Goal: Entertainment & Leisure: Browse casually

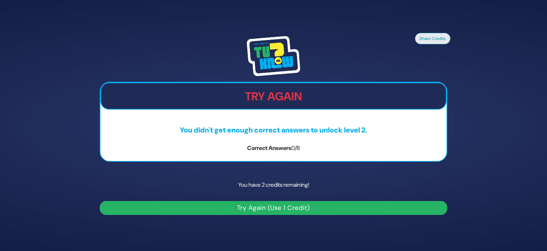
click at [329, 209] on button "Try Again (Use 1 Credit)" at bounding box center [274, 208] width 348 height 14
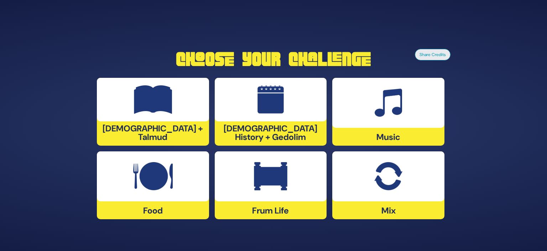
click at [493, 122] on div "Share Credits Choose Your Challenge Tanach + Talmud Jewish History + Gedolim Mu…" at bounding box center [273, 125] width 547 height 251
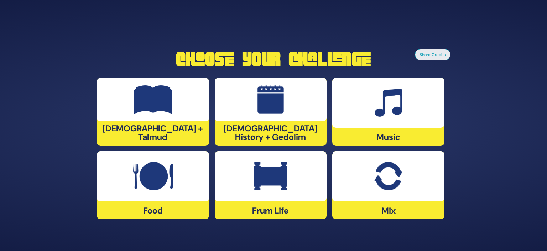
click at [493, 122] on div "Share Credits Choose Your Challenge Tanach + Talmud Jewish History + Gedolim Mu…" at bounding box center [273, 125] width 547 height 251
click at [494, 122] on div "Share Credits Choose Your Challenge Tanach + Talmud Jewish History + Gedolim Mu…" at bounding box center [273, 125] width 547 height 251
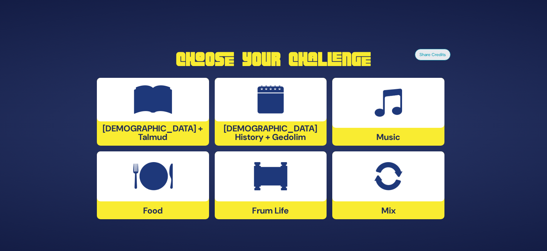
click at [421, 187] on div at bounding box center [389, 176] width 112 height 50
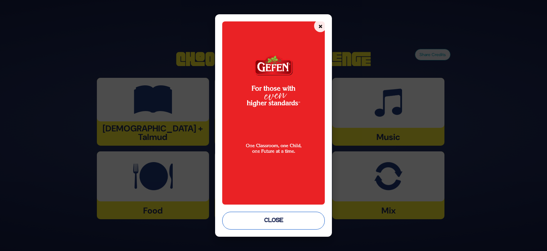
click at [274, 218] on button "Close" at bounding box center [273, 220] width 103 height 18
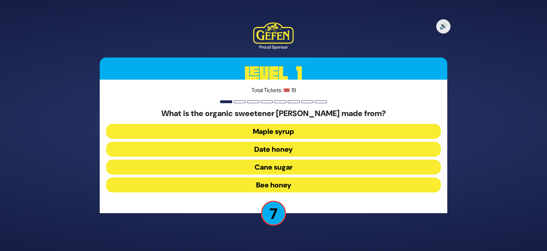
click at [290, 186] on button "Bee honey" at bounding box center [273, 184] width 335 height 15
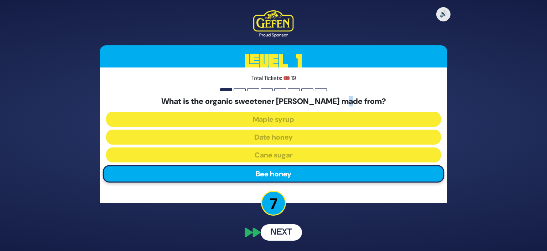
click at [290, 186] on div "Total Tickets: 🎟️ 19 What is the organic sweetener silan made from? Maple syrup…" at bounding box center [274, 134] width 348 height 135
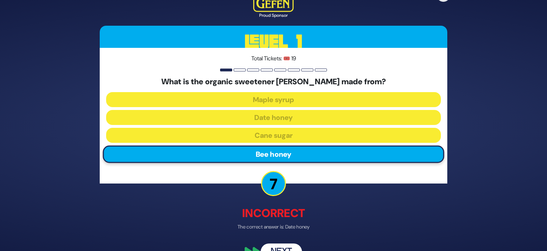
click at [290, 186] on div "🔊 Proud Sponsor Level 1 Total Tickets: 🎟️ 19 What is the organic sweetener sila…" at bounding box center [273, 125] width 365 height 286
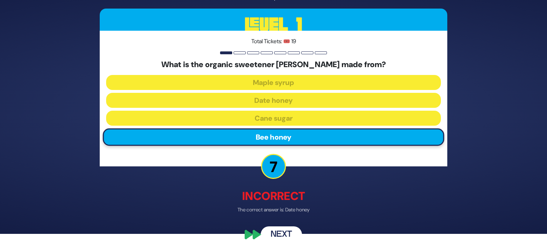
click at [279, 234] on button "Next" at bounding box center [281, 234] width 41 height 16
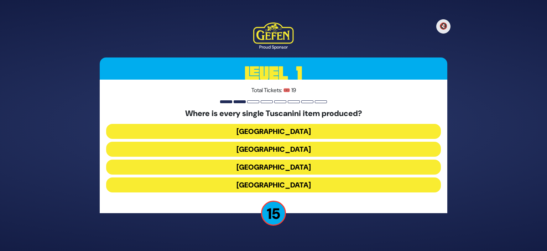
click at [279, 234] on div "🔇 Proud Sponsor Level 1 Total Tickets: 🎟️ 19 Where is every single Tuscanini it…" at bounding box center [273, 125] width 365 height 223
click at [289, 165] on button "Italy" at bounding box center [273, 166] width 335 height 15
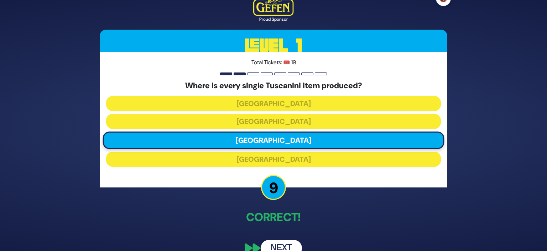
click at [287, 246] on button "Next" at bounding box center [281, 248] width 41 height 16
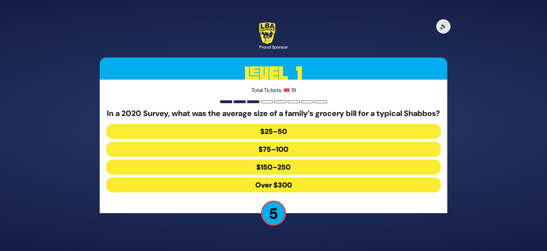
click at [366, 190] on button "Over $300" at bounding box center [273, 184] width 335 height 15
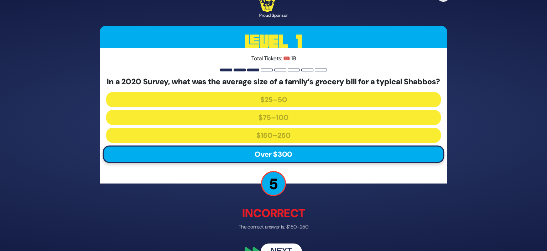
click at [366, 190] on div "🔊 Proud Sponsor Level 1 Total Tickets: 🎟️ 19 In a 2020 Survey, what was the ave…" at bounding box center [273, 125] width 365 height 286
click at [459, 174] on div "🔊 Proud Sponsor Level 1 Total Tickets: 🎟️ 19 In a 2020 Survey, what was the ave…" at bounding box center [273, 125] width 547 height 251
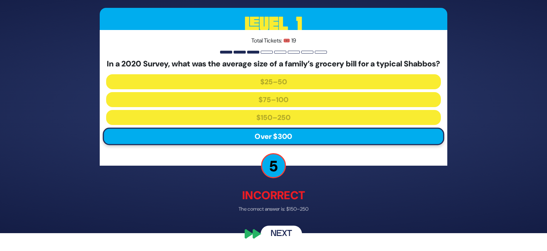
click at [290, 236] on button "Next" at bounding box center [281, 234] width 41 height 16
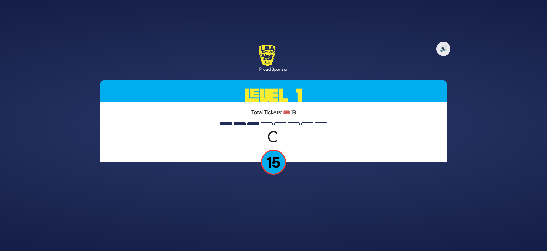
scroll to position [0, 0]
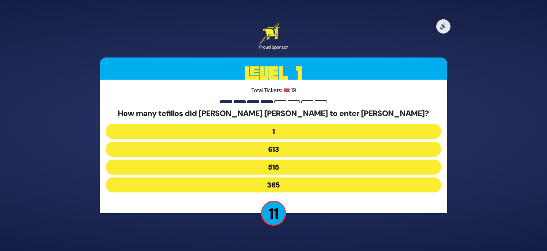
click at [333, 162] on button "515" at bounding box center [273, 166] width 335 height 15
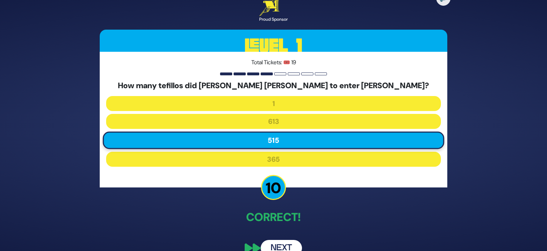
scroll to position [14, 0]
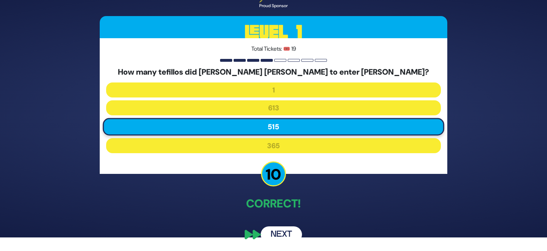
click at [281, 230] on button "Next" at bounding box center [281, 234] width 41 height 16
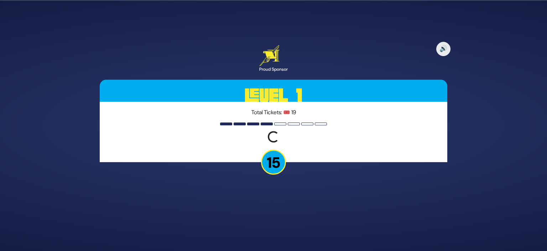
scroll to position [0, 0]
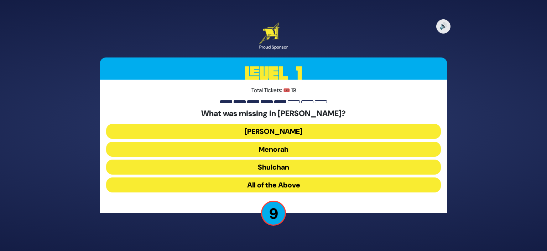
click at [236, 135] on button "Aron" at bounding box center [273, 131] width 335 height 15
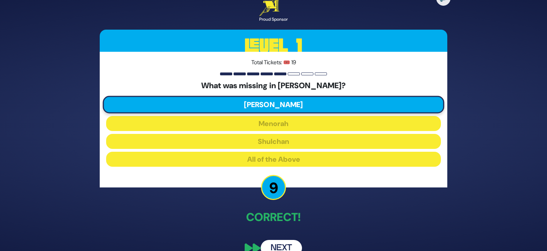
click at [236, 207] on div "🔊 Proud Sponsor Level 1 Total Tickets: 🎟️ 19 What was missing in Bayis Sheini? …" at bounding box center [273, 125] width 365 height 278
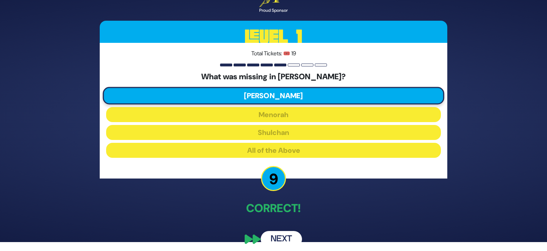
scroll to position [10, 0]
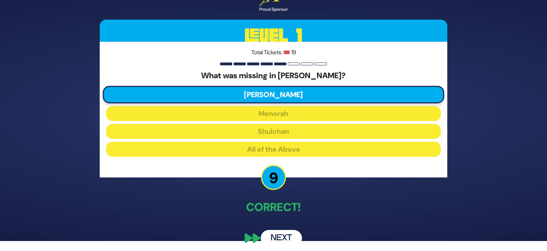
click at [281, 226] on div "🔊 Proud Sponsor Level 1 Total Tickets: 🎟️ 19 What was missing in Bayis Sheini? …" at bounding box center [273, 115] width 365 height 278
click at [282, 236] on button "Next" at bounding box center [281, 238] width 41 height 16
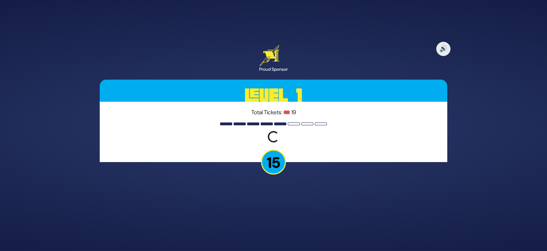
scroll to position [0, 0]
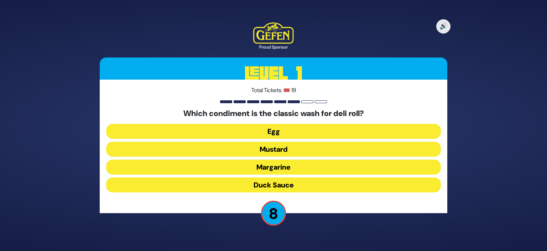
click at [227, 186] on button "Duck Sauce" at bounding box center [273, 184] width 335 height 15
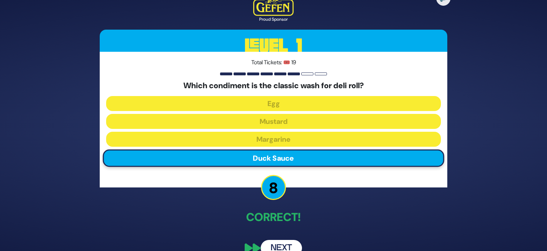
scroll to position [14, 0]
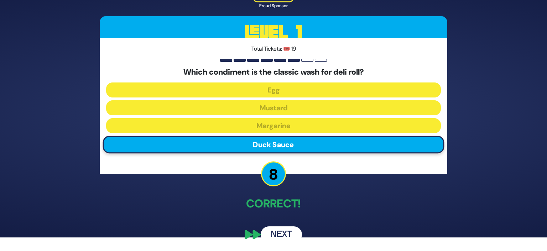
click at [272, 230] on button "Next" at bounding box center [281, 234] width 41 height 16
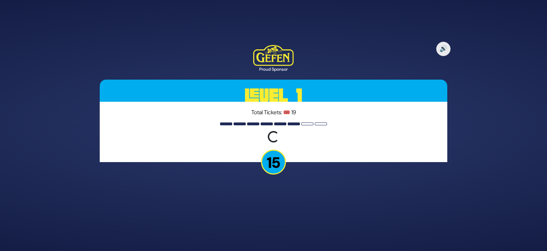
scroll to position [0, 0]
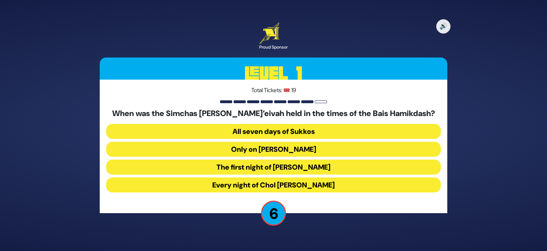
click at [216, 187] on button "Every night of Chol Hamoed Sukkos" at bounding box center [273, 184] width 335 height 15
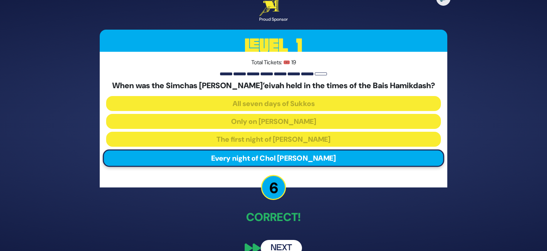
click at [270, 241] on button "Next" at bounding box center [281, 248] width 41 height 16
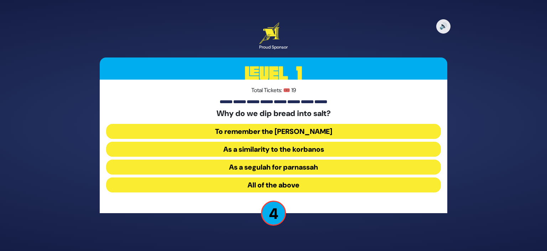
click at [228, 182] on button "All of the above" at bounding box center [273, 184] width 335 height 15
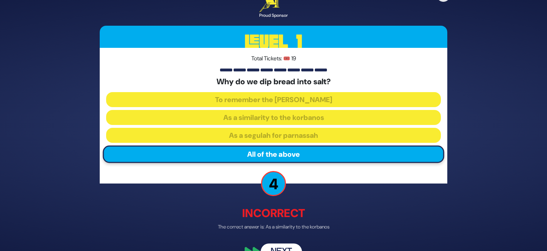
scroll to position [17, 0]
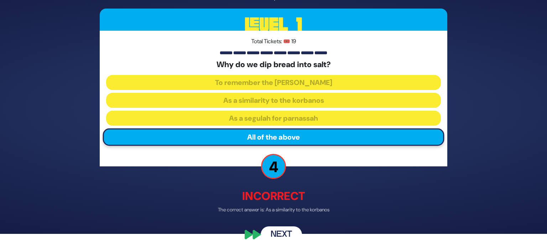
click at [379, 198] on p "Incorrect" at bounding box center [274, 195] width 348 height 17
click at [287, 236] on button "Next" at bounding box center [281, 234] width 41 height 16
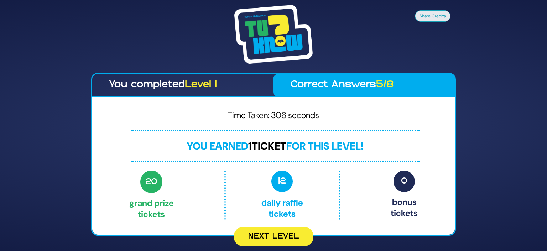
scroll to position [0, 0]
click at [322, 190] on p "12 Daily Raffle tickets" at bounding box center [282, 194] width 83 height 48
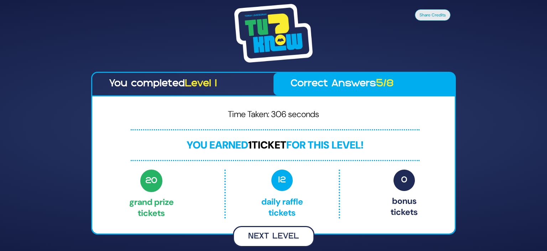
click at [274, 238] on button "Next Level" at bounding box center [274, 236] width 82 height 21
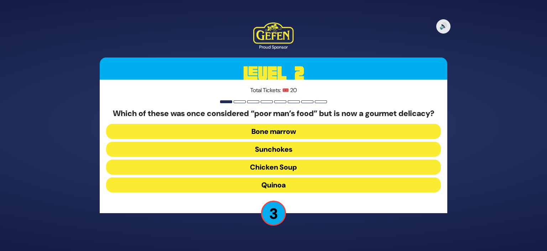
click at [402, 138] on button "Bone marrow" at bounding box center [273, 131] width 335 height 15
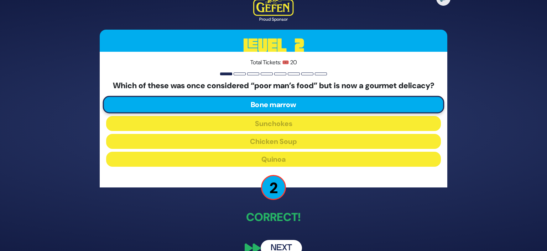
click at [402, 138] on div "Which of these was once considered “poor man’s food” but is now a gourmet delic…" at bounding box center [273, 125] width 335 height 88
click at [404, 138] on div "Which of these was once considered “poor man’s food” but is now a gourmet delic…" at bounding box center [273, 125] width 335 height 88
click at [502, 203] on div "🔊 Proud Sponsor Level 2 Total Tickets: 🎟️ 20 Which of these was once considered…" at bounding box center [273, 125] width 547 height 251
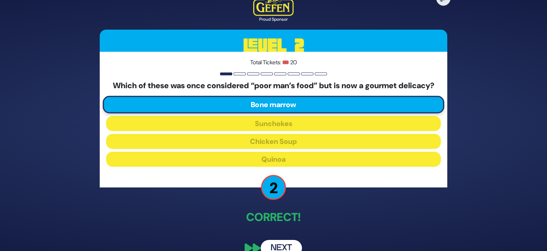
scroll to position [19, 0]
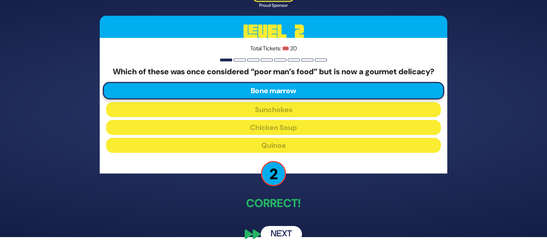
click at [207, 176] on div "🔊 Proud Sponsor Level 2 Total Tickets: 🎟️ 20 Which of these was once considered…" at bounding box center [273, 111] width 365 height 278
click at [281, 230] on button "Next" at bounding box center [281, 234] width 41 height 16
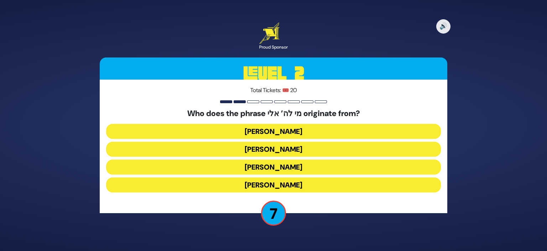
drag, startPoint x: 488, startPoint y: 197, endPoint x: 460, endPoint y: 173, distance: 36.6
click at [468, 179] on div "🔊 Proud Sponsor Level 2 Total Tickets: 🎟️ 20 Who does the phrase מי לה’ אלי ori…" at bounding box center [273, 125] width 547 height 251
click at [390, 165] on button "Moshe Rabbeinu" at bounding box center [273, 166] width 335 height 15
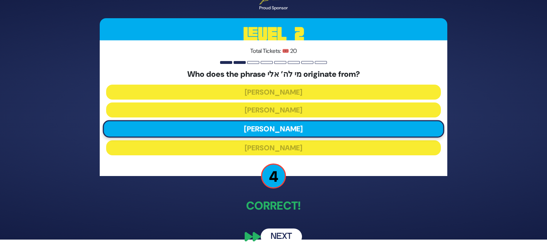
scroll to position [14, 0]
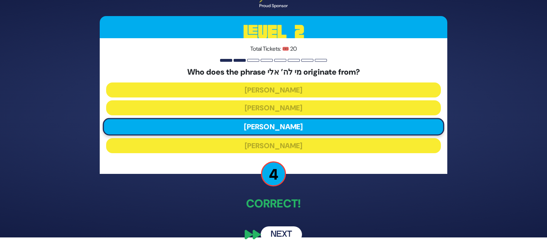
click at [284, 233] on button "Next" at bounding box center [281, 234] width 41 height 16
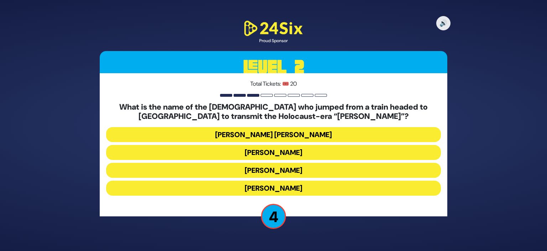
click at [314, 150] on button "Mordechai Fastag" at bounding box center [273, 152] width 335 height 15
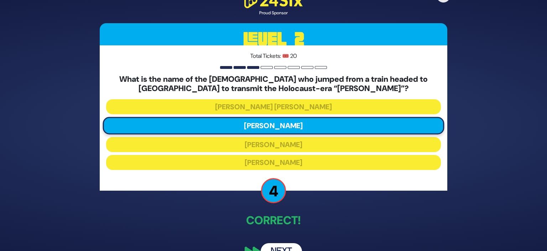
scroll to position [17, 0]
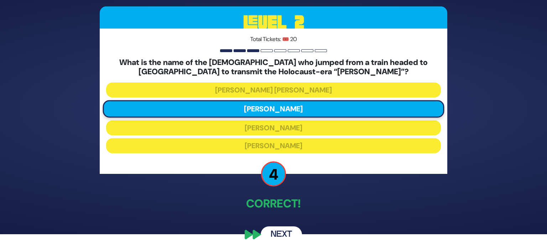
click at [272, 237] on button "Next" at bounding box center [281, 234] width 41 height 16
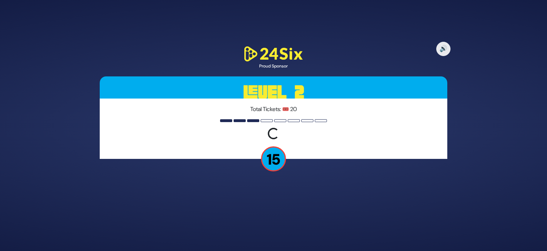
scroll to position [0, 0]
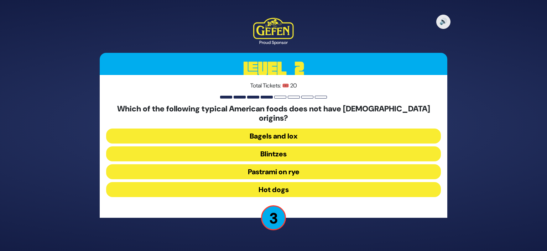
click at [300, 190] on button "Hot dogs" at bounding box center [273, 189] width 335 height 15
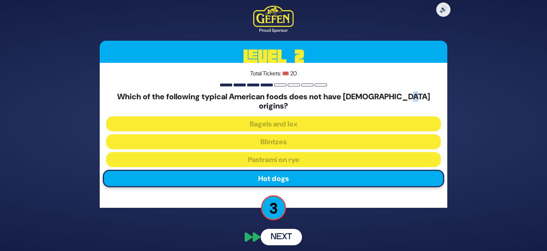
click at [300, 190] on div "Total Tickets: 🎟️ 20 Which of the following typical American foods does not hav…" at bounding box center [274, 135] width 348 height 145
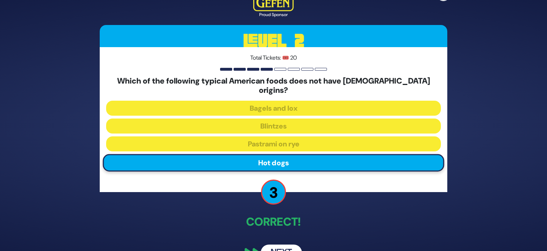
click at [423, 213] on p "Correct!" at bounding box center [274, 221] width 348 height 17
click at [290, 244] on button "Next" at bounding box center [281, 252] width 41 height 16
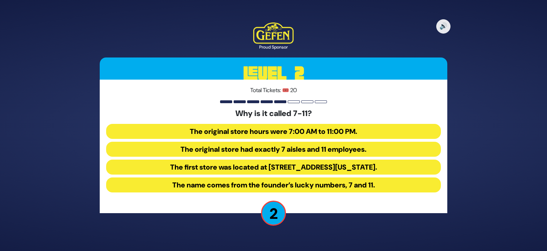
click at [415, 190] on button "The name comes from the founder’s lucky numbers, 7 and 11." at bounding box center [273, 184] width 335 height 15
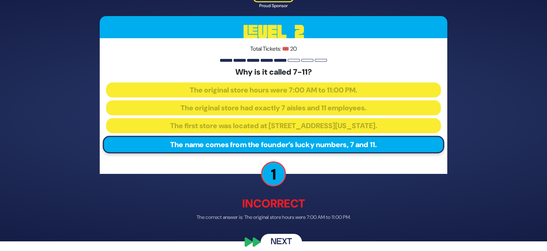
scroll to position [17, 0]
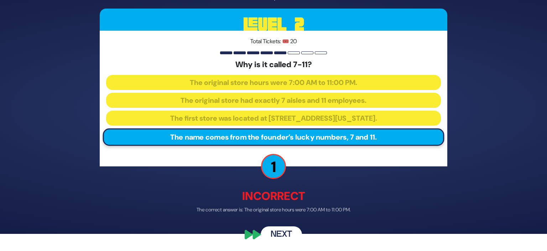
click at [290, 230] on button "Next" at bounding box center [281, 234] width 41 height 16
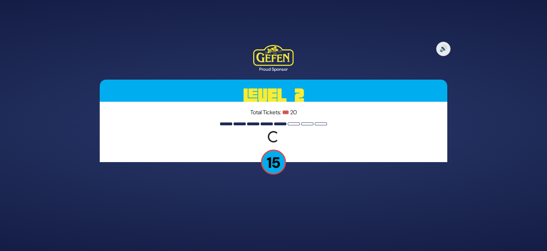
scroll to position [0, 0]
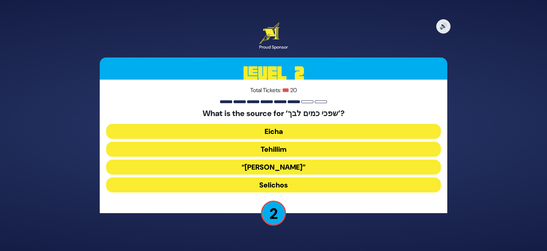
click at [354, 183] on button "Selichos" at bounding box center [273, 184] width 335 height 15
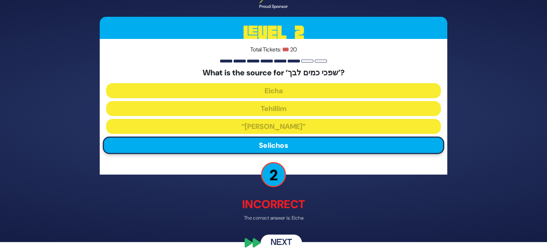
scroll to position [17, 0]
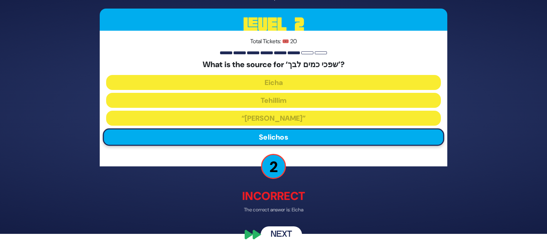
click at [284, 234] on button "Next" at bounding box center [281, 234] width 41 height 16
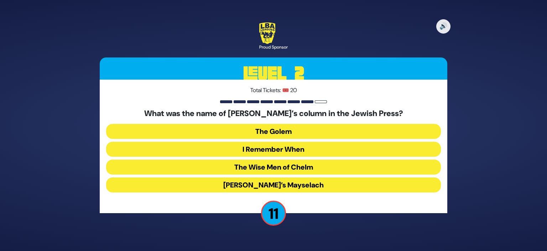
click at [313, 143] on button "I Remember When" at bounding box center [273, 148] width 335 height 15
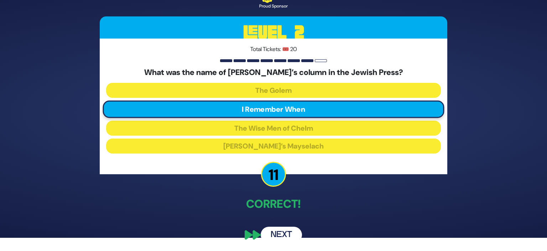
scroll to position [14, 0]
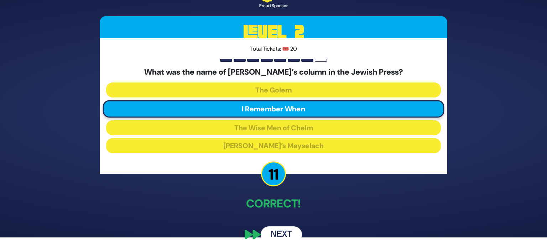
click at [294, 230] on button "Next" at bounding box center [281, 234] width 41 height 16
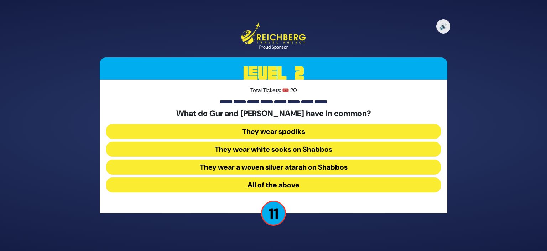
click at [364, 135] on button "They wear spodiks" at bounding box center [273, 131] width 335 height 15
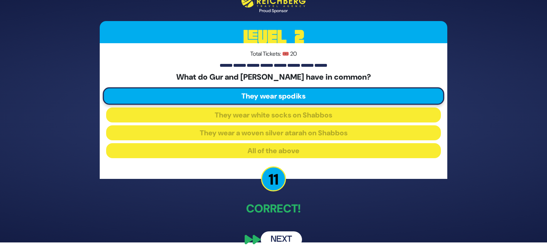
scroll to position [14, 0]
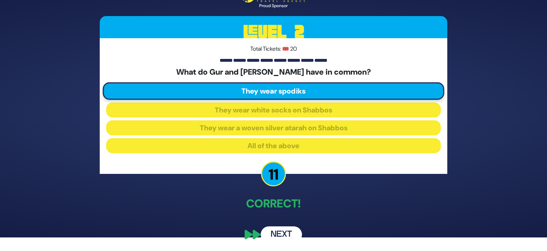
click at [281, 232] on button "Next" at bounding box center [281, 234] width 41 height 16
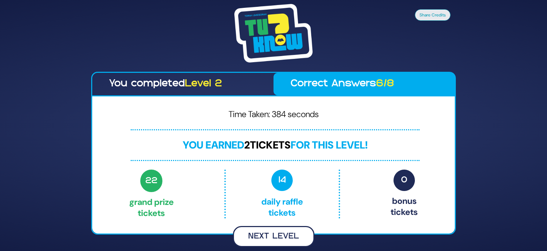
click at [289, 234] on button "Next Level" at bounding box center [274, 236] width 82 height 21
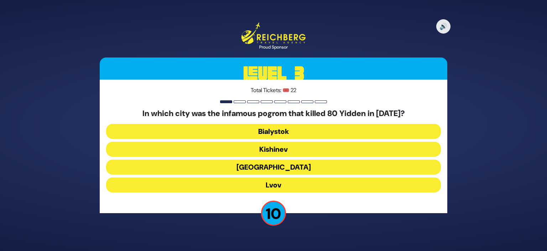
click at [362, 143] on button "Kishinev" at bounding box center [273, 148] width 335 height 15
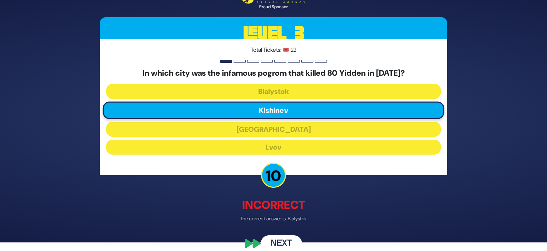
scroll to position [17, 0]
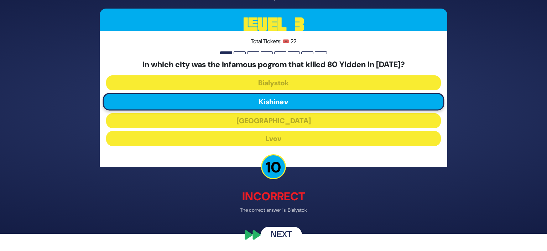
click at [292, 235] on button "Next" at bounding box center [281, 234] width 41 height 16
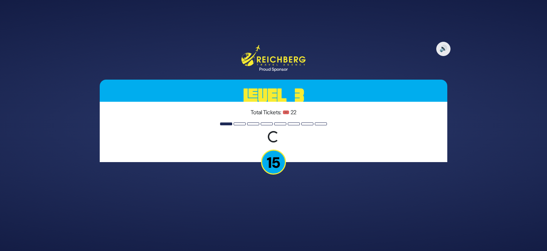
scroll to position [0, 0]
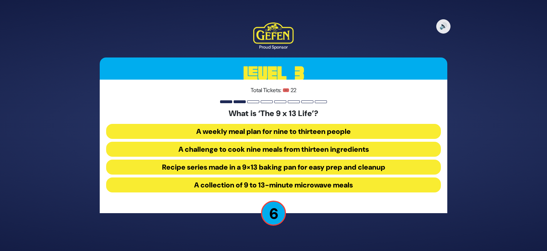
click at [419, 171] on button "Recipe series made in a 9×13 baking pan for easy prep and cleanup" at bounding box center [273, 166] width 335 height 15
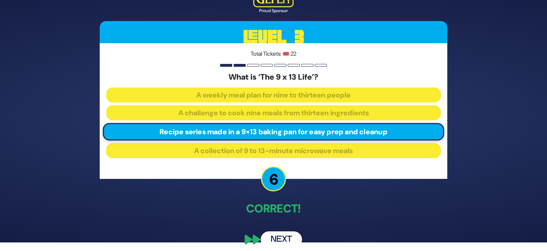
scroll to position [14, 0]
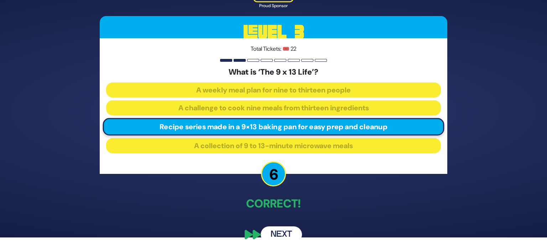
click at [284, 232] on button "Next" at bounding box center [281, 234] width 41 height 16
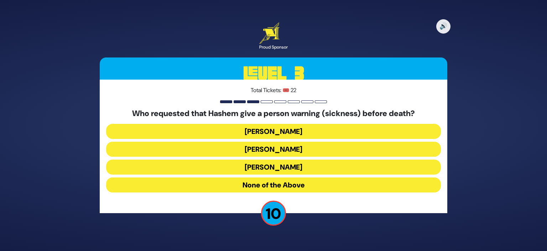
click at [320, 162] on button "Yaakov" at bounding box center [273, 166] width 335 height 15
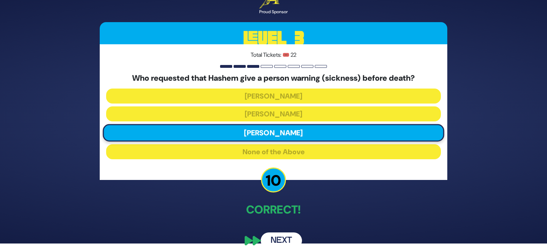
scroll to position [14, 0]
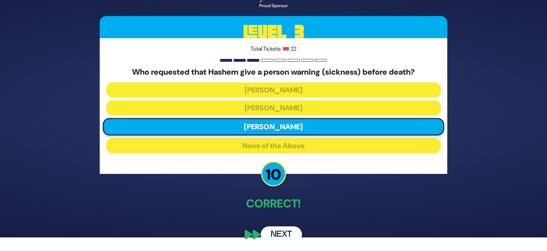
click at [285, 227] on button "Next" at bounding box center [281, 234] width 41 height 16
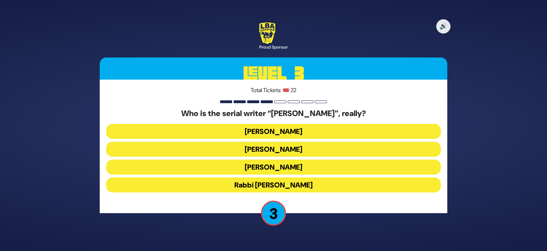
click at [328, 170] on button "Shmuel Botnick" at bounding box center [273, 166] width 335 height 15
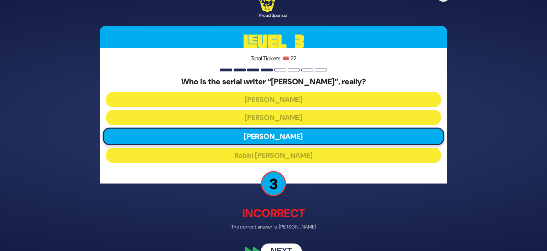
scroll to position [17, 0]
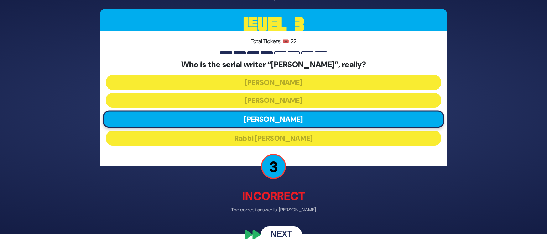
click at [273, 235] on button "Next" at bounding box center [281, 234] width 41 height 16
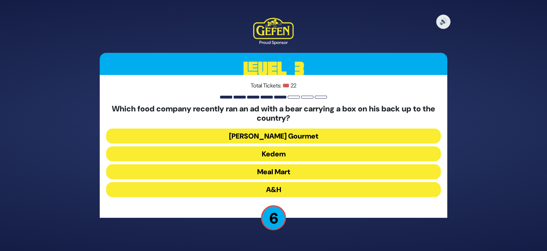
click at [396, 134] on button "Yedid Gourmet" at bounding box center [273, 135] width 335 height 15
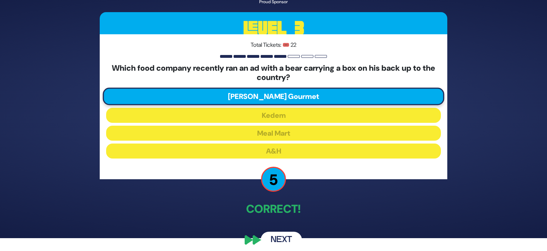
scroll to position [19, 0]
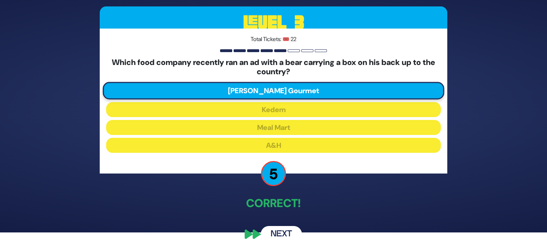
click at [284, 235] on button "Next" at bounding box center [281, 234] width 41 height 16
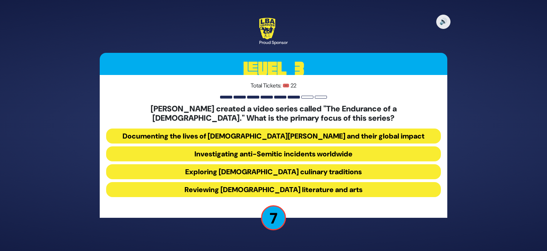
click at [373, 134] on button "Documenting the lives of Chabad Shluchim and their global impact" at bounding box center [273, 135] width 335 height 15
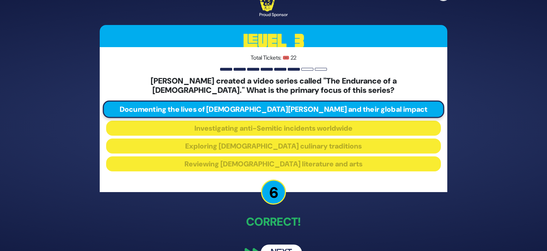
scroll to position [19, 0]
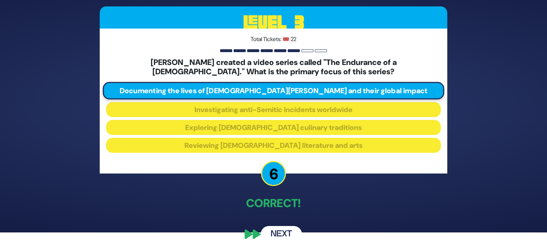
click at [279, 235] on button "Next" at bounding box center [281, 234] width 41 height 16
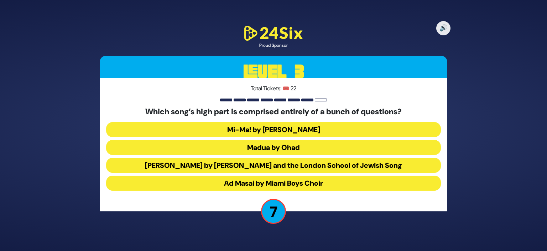
click at [352, 185] on button "Ad Masai by Miami Boys Choir" at bounding box center [273, 182] width 335 height 15
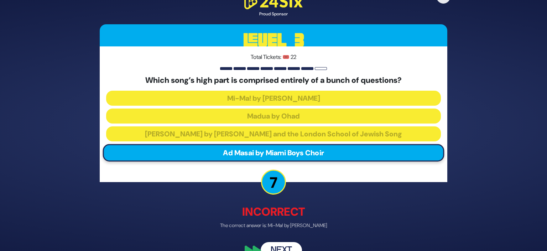
scroll to position [16, 0]
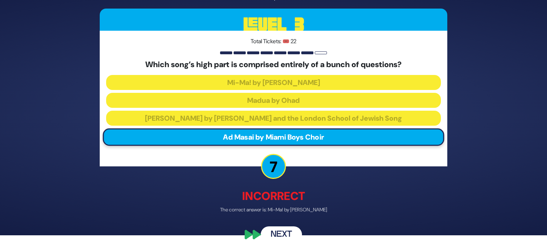
click at [280, 235] on button "Next" at bounding box center [281, 234] width 41 height 16
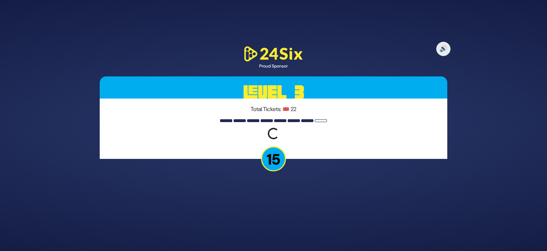
scroll to position [0, 0]
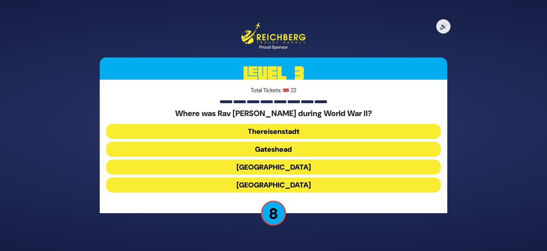
click at [314, 149] on button "Gateshead" at bounding box center [273, 148] width 335 height 15
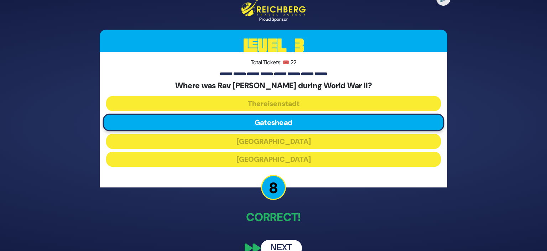
scroll to position [14, 0]
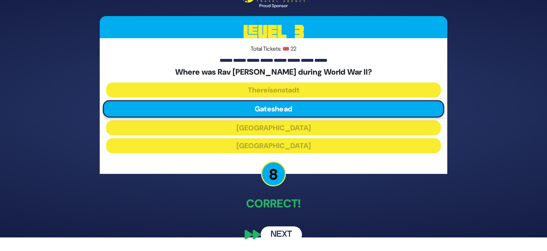
click at [277, 231] on button "Next" at bounding box center [281, 234] width 41 height 16
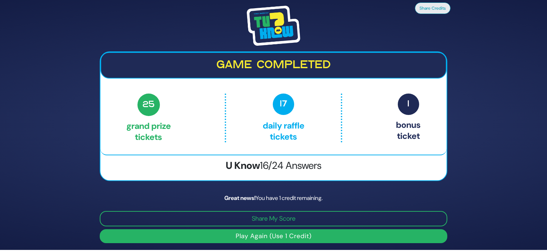
click at [333, 235] on button "Play Again (Use 1 Credit)" at bounding box center [274, 236] width 348 height 14
click at [303, 232] on button "Play Again (Use 1 Credit)" at bounding box center [274, 236] width 348 height 14
click at [290, 237] on button "Play Again (Use 1 Credit)" at bounding box center [274, 236] width 348 height 14
click at [253, 238] on button "Play Again (Use 1 Credit)" at bounding box center [274, 236] width 348 height 14
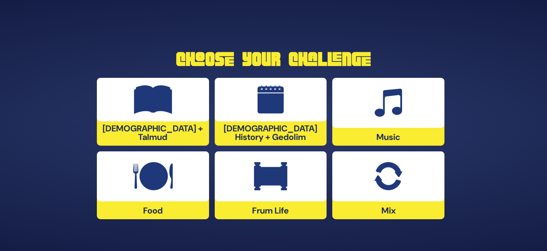
click at [277, 109] on img at bounding box center [271, 99] width 27 height 29
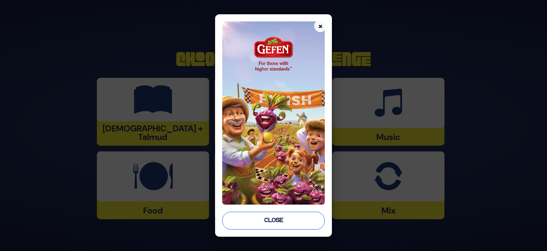
click at [268, 227] on button "Close" at bounding box center [273, 220] width 103 height 18
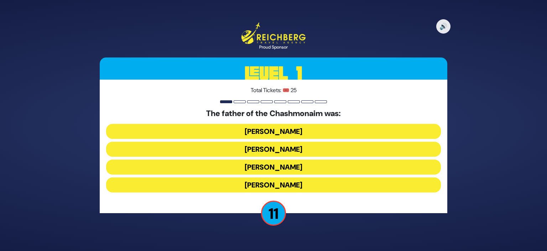
click at [399, 130] on button "[PERSON_NAME]" at bounding box center [273, 131] width 335 height 15
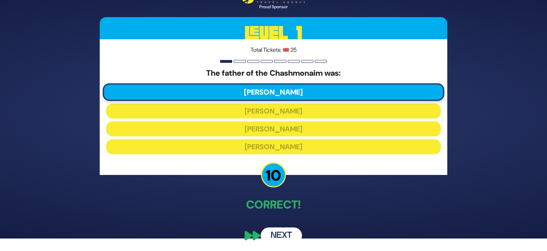
scroll to position [14, 0]
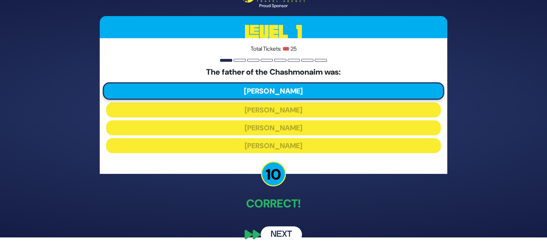
click at [287, 231] on button "Next" at bounding box center [281, 234] width 41 height 16
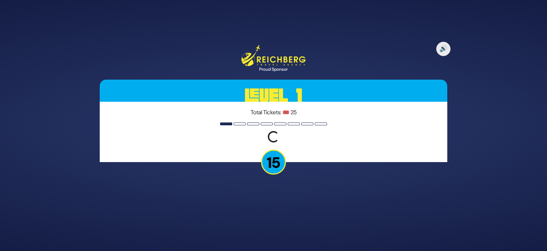
scroll to position [0, 0]
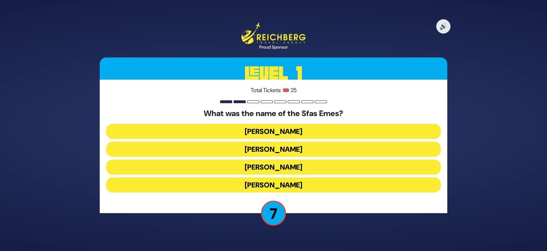
click at [346, 182] on button "[PERSON_NAME]" at bounding box center [273, 184] width 335 height 15
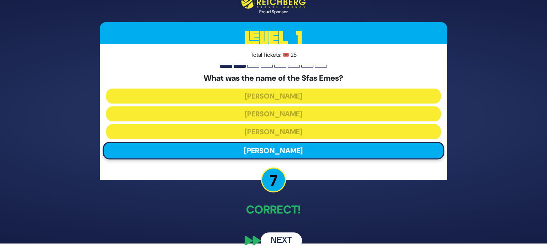
scroll to position [14, 0]
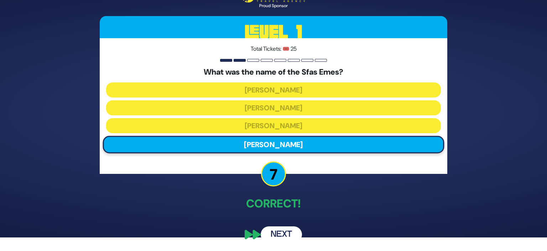
click at [288, 233] on button "Next" at bounding box center [281, 234] width 41 height 16
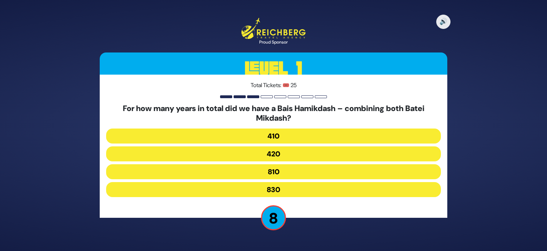
click at [350, 192] on button "830" at bounding box center [273, 189] width 335 height 15
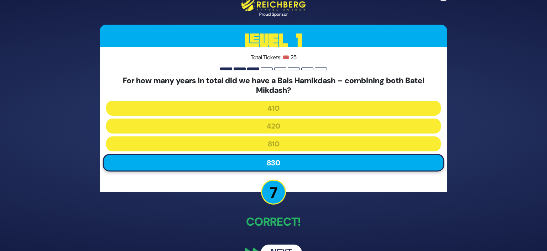
scroll to position [18, 0]
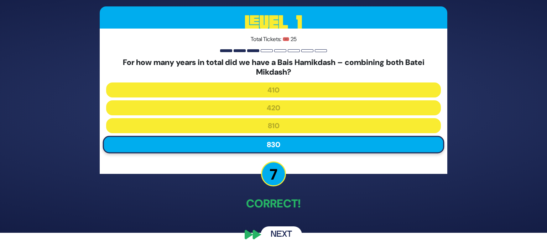
click at [288, 235] on button "Next" at bounding box center [281, 234] width 41 height 16
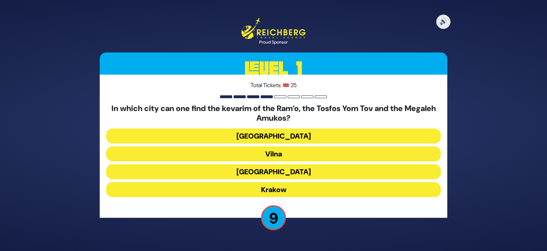
click at [330, 186] on button "Krakow" at bounding box center [273, 189] width 335 height 15
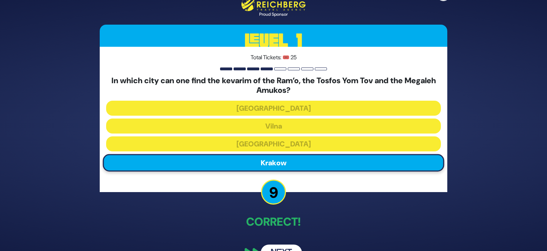
scroll to position [18, 0]
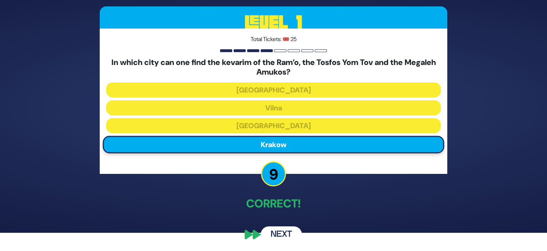
click at [294, 233] on button "Next" at bounding box center [281, 234] width 41 height 16
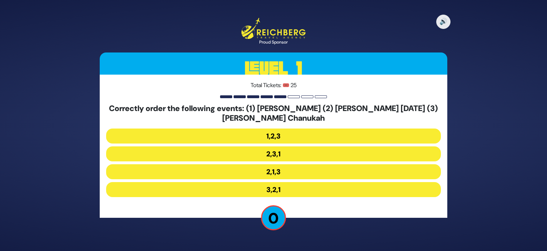
click at [289, 168] on button "2,1,3" at bounding box center [273, 171] width 335 height 15
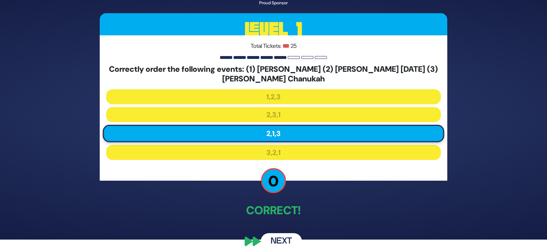
scroll to position [18, 0]
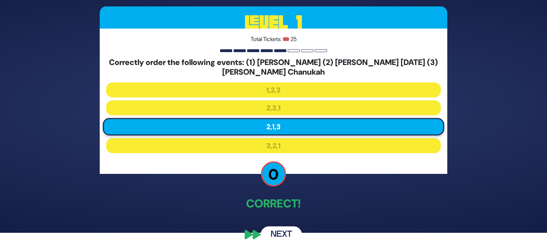
click at [296, 227] on button "Next" at bounding box center [281, 234] width 41 height 16
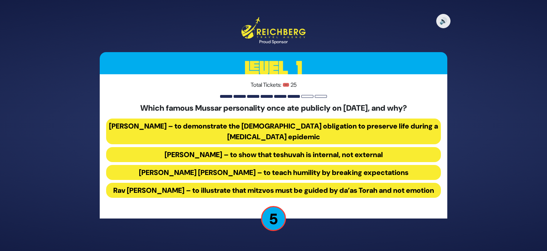
click at [334, 130] on button "[PERSON_NAME] – to demonstrate the [DEMOGRAPHIC_DATA] obligation to preserve li…" at bounding box center [273, 131] width 335 height 26
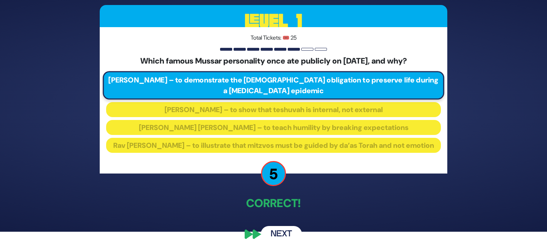
scroll to position [24, 0]
click at [277, 235] on button "Next" at bounding box center [281, 234] width 41 height 16
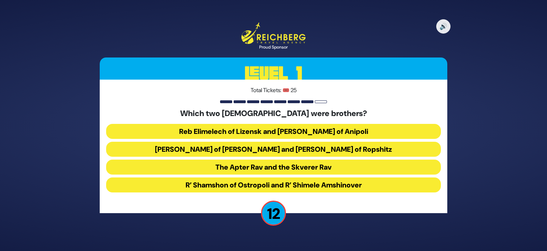
click at [377, 127] on button "Reb Elimelech of Lizensk and [PERSON_NAME] of Anipoli" at bounding box center [273, 131] width 335 height 15
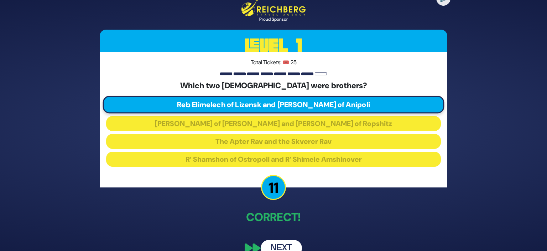
scroll to position [14, 0]
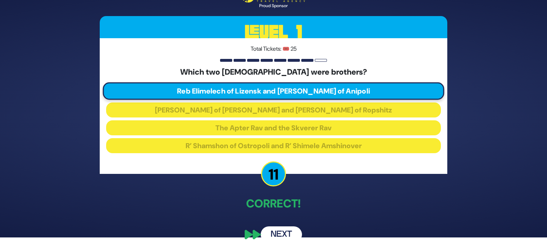
click at [288, 233] on button "Next" at bounding box center [281, 234] width 41 height 16
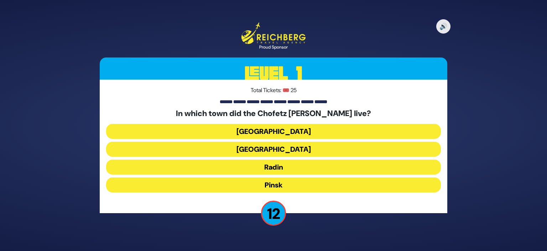
click at [325, 166] on button "Radin" at bounding box center [273, 166] width 335 height 15
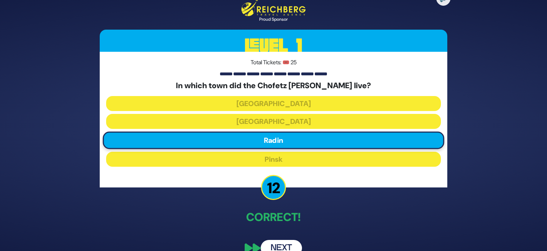
click at [282, 243] on button "Next" at bounding box center [281, 248] width 41 height 16
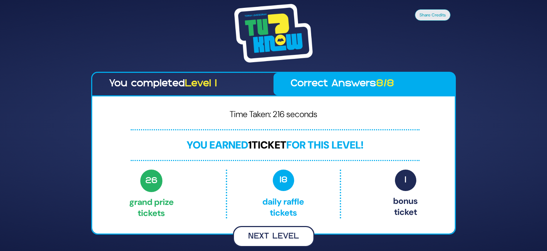
click at [279, 243] on button "Next Level" at bounding box center [274, 236] width 82 height 21
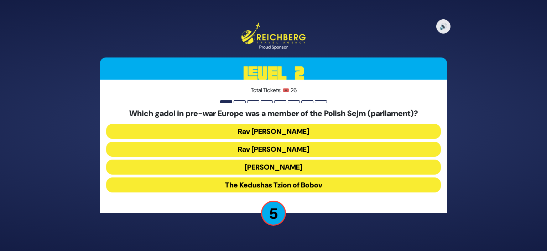
click at [347, 165] on button "[PERSON_NAME]" at bounding box center [273, 166] width 335 height 15
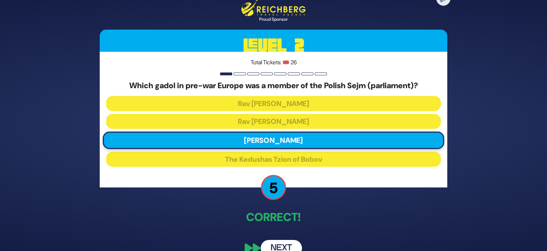
click at [292, 246] on button "Next" at bounding box center [281, 248] width 41 height 16
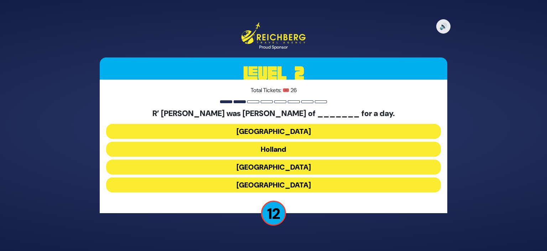
click at [376, 128] on button "[GEOGRAPHIC_DATA]" at bounding box center [273, 131] width 335 height 15
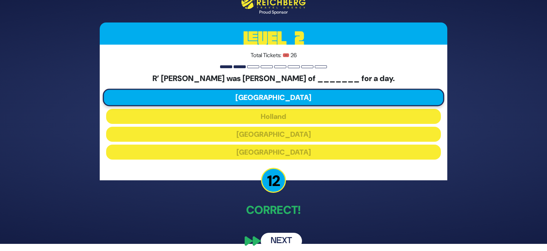
scroll to position [14, 0]
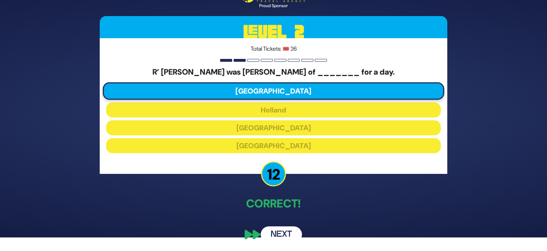
click at [291, 230] on button "Next" at bounding box center [281, 234] width 41 height 16
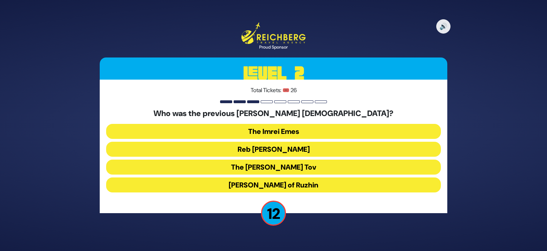
click at [330, 146] on button "Reb [PERSON_NAME]" at bounding box center [273, 148] width 335 height 15
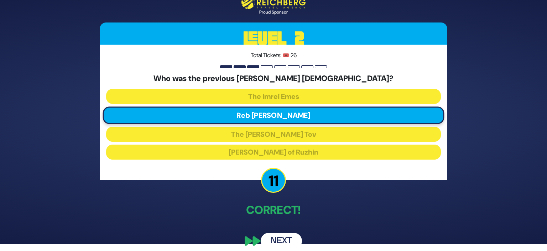
scroll to position [14, 0]
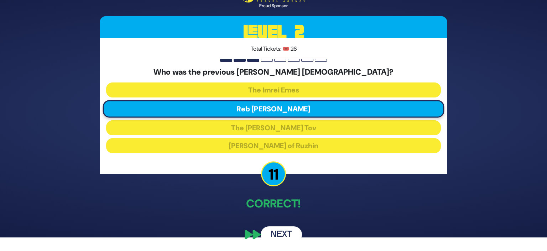
click at [290, 228] on button "Next" at bounding box center [281, 234] width 41 height 16
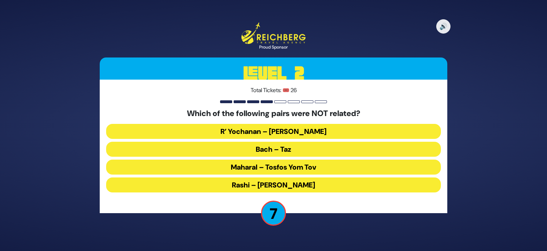
click at [330, 162] on button "Maharal – Tosfos Yom Tov" at bounding box center [273, 166] width 335 height 15
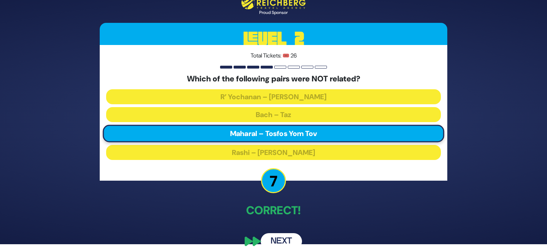
scroll to position [14, 0]
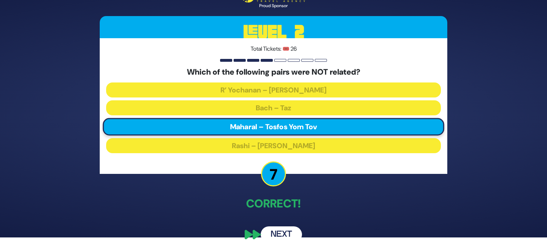
click at [282, 231] on button "Next" at bounding box center [281, 234] width 41 height 16
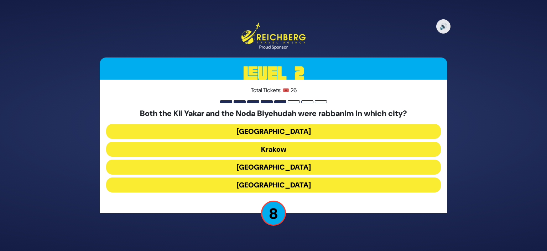
click at [379, 180] on button "[GEOGRAPHIC_DATA]" at bounding box center [273, 184] width 335 height 15
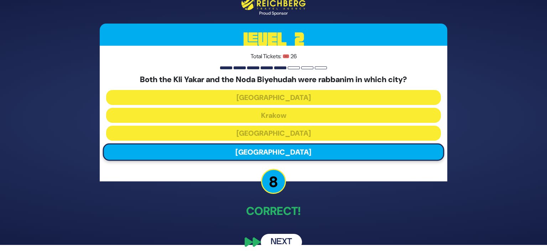
scroll to position [14, 0]
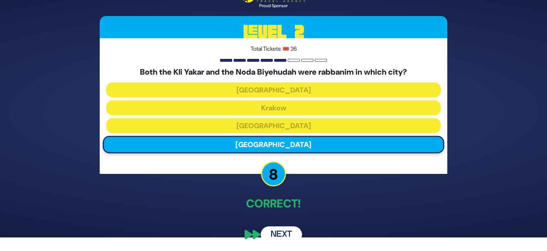
click at [276, 228] on button "Next" at bounding box center [281, 234] width 41 height 16
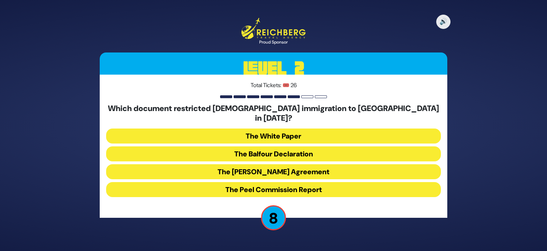
click at [370, 128] on button "The White Paper" at bounding box center [273, 135] width 335 height 15
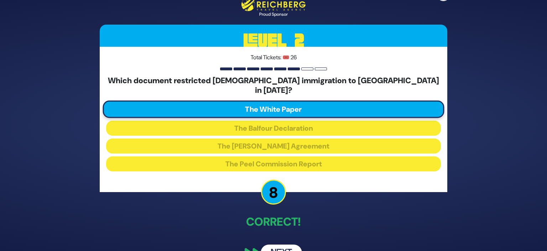
click at [290, 244] on button "Next" at bounding box center [281, 252] width 41 height 16
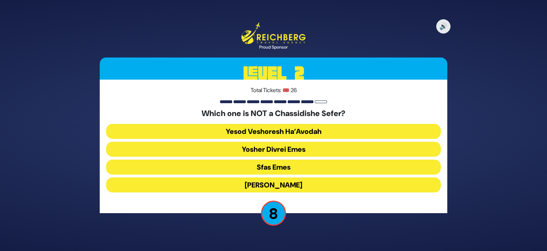
click at [373, 128] on button "Yesod Veshoresh Ha’Avodah" at bounding box center [273, 131] width 335 height 15
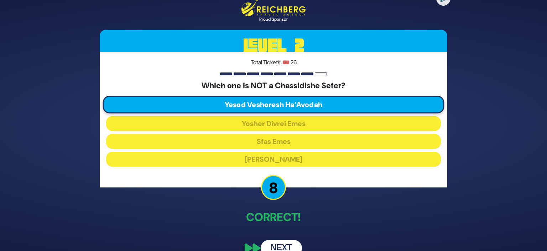
click at [294, 245] on button "Next" at bounding box center [281, 248] width 41 height 16
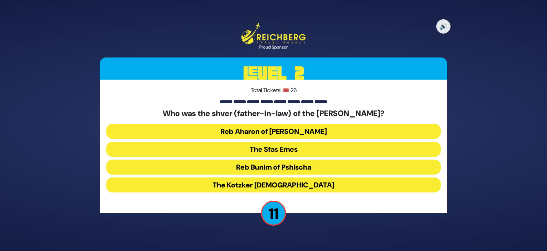
click at [303, 182] on button "The Kotzker [DEMOGRAPHIC_DATA]" at bounding box center [273, 184] width 335 height 15
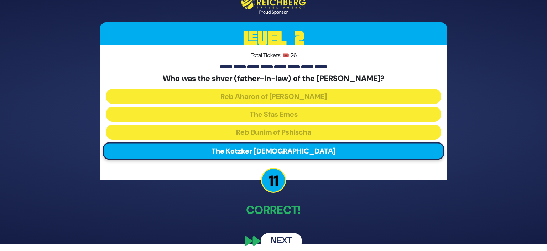
scroll to position [14, 0]
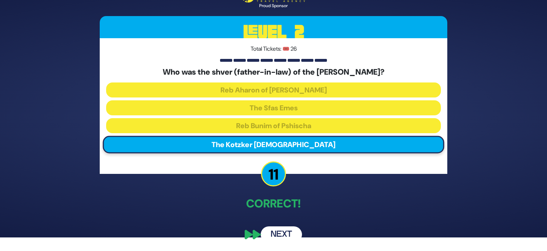
click at [284, 230] on button "Next" at bounding box center [281, 234] width 41 height 16
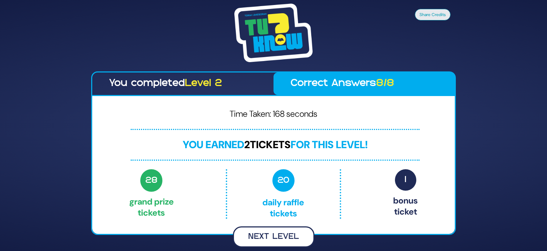
click at [295, 232] on button "Next Level" at bounding box center [274, 236] width 82 height 21
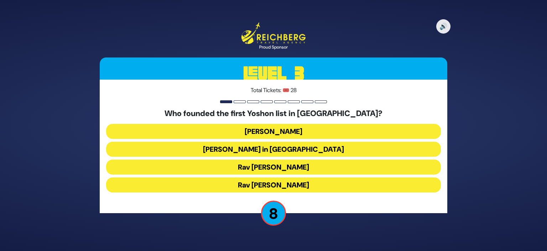
click at [340, 184] on button "Rav [PERSON_NAME]" at bounding box center [273, 184] width 335 height 15
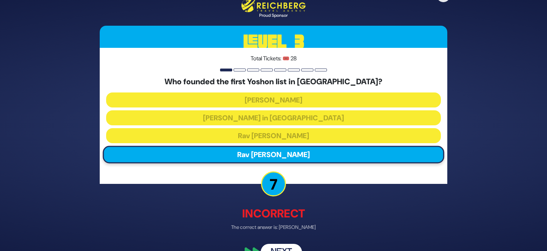
scroll to position [17, 0]
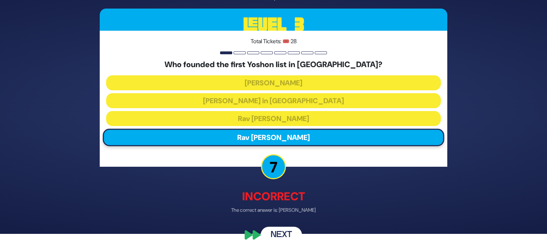
click at [288, 233] on button "Next" at bounding box center [281, 234] width 41 height 16
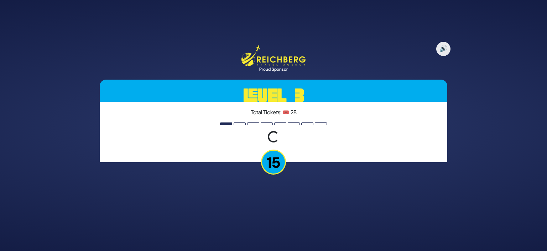
scroll to position [0, 0]
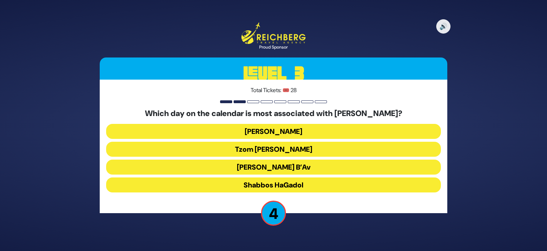
click at [345, 164] on button "[PERSON_NAME] B’Av" at bounding box center [273, 166] width 335 height 15
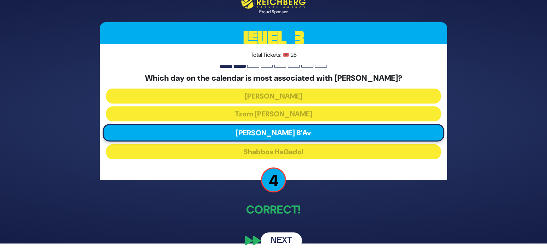
scroll to position [14, 0]
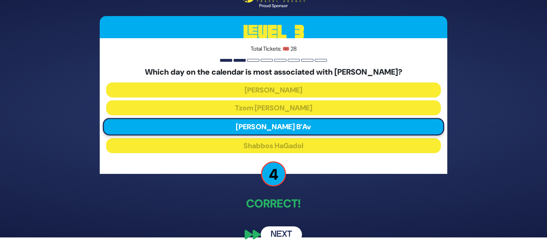
click at [286, 230] on button "Next" at bounding box center [281, 234] width 41 height 16
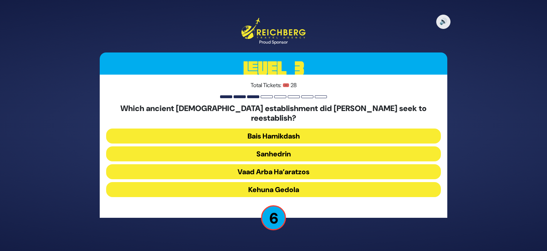
click at [274, 147] on button "Sanhedrin" at bounding box center [273, 153] width 335 height 15
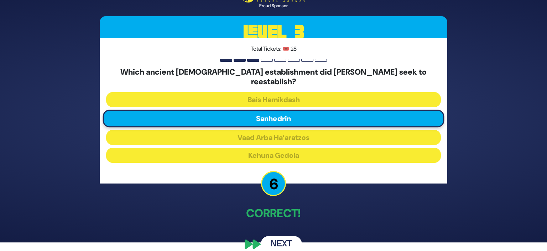
scroll to position [14, 0]
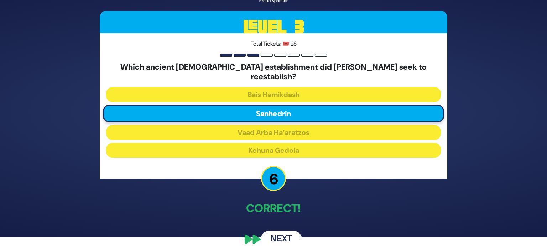
click at [293, 236] on button "Next" at bounding box center [281, 239] width 41 height 16
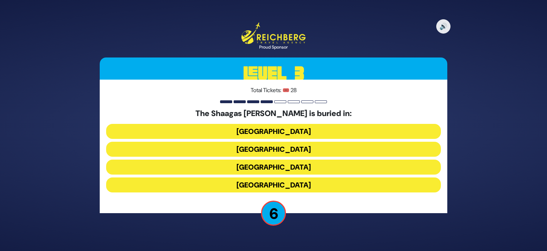
click at [320, 148] on button "[GEOGRAPHIC_DATA]" at bounding box center [273, 148] width 335 height 15
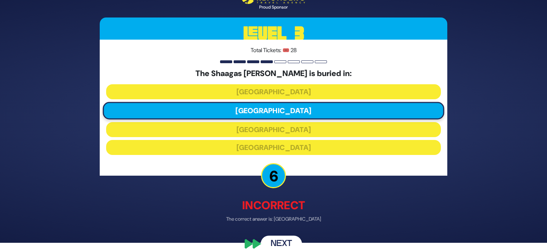
scroll to position [17, 0]
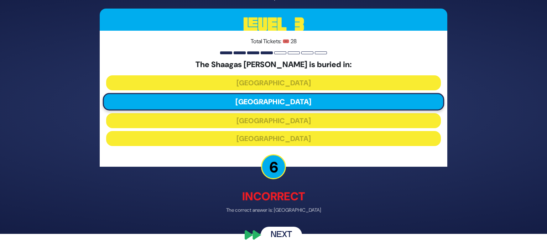
click at [294, 236] on button "Next" at bounding box center [281, 234] width 41 height 16
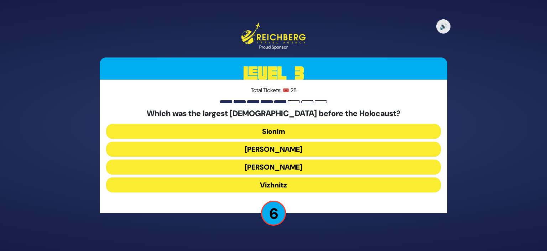
click at [314, 150] on button "[PERSON_NAME]" at bounding box center [273, 148] width 335 height 15
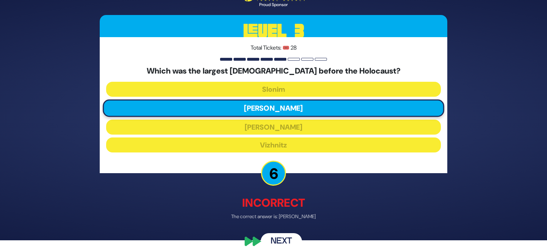
scroll to position [17, 0]
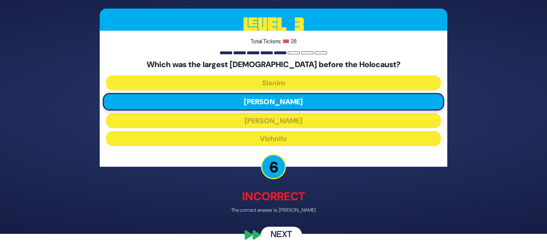
click at [295, 228] on button "Next" at bounding box center [281, 234] width 41 height 16
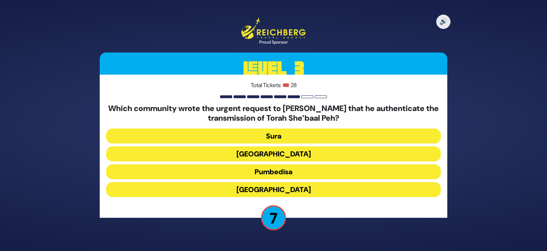
click at [356, 135] on button "Sura" at bounding box center [273, 135] width 335 height 15
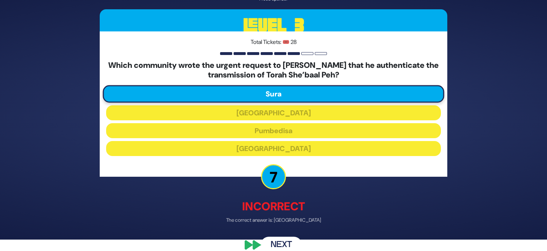
scroll to position [22, 0]
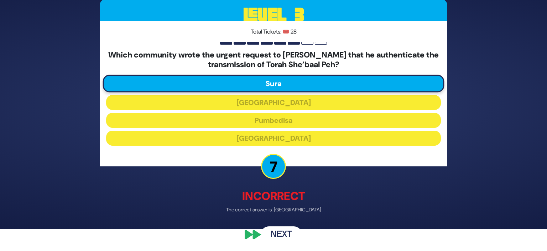
click at [277, 233] on button "Next" at bounding box center [281, 234] width 41 height 16
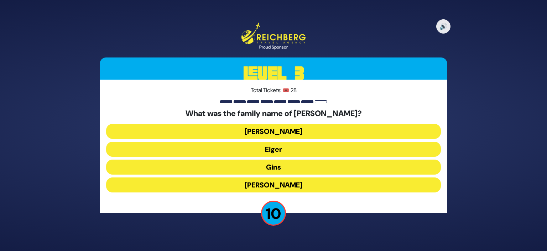
click at [326, 170] on button "Gins" at bounding box center [273, 166] width 335 height 15
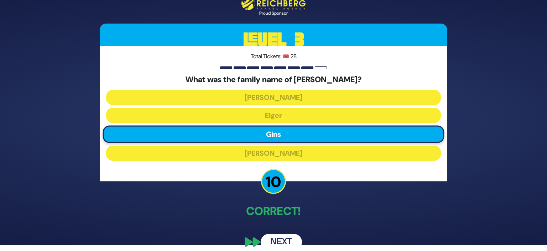
scroll to position [14, 0]
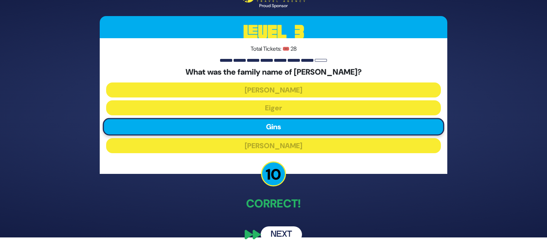
click at [292, 227] on button "Next" at bounding box center [281, 234] width 41 height 16
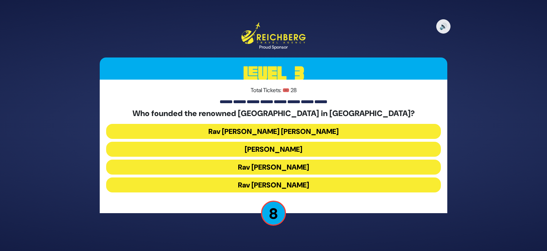
click at [338, 180] on button "Rav [PERSON_NAME]" at bounding box center [273, 184] width 335 height 15
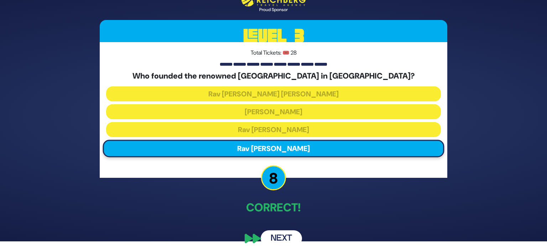
scroll to position [14, 0]
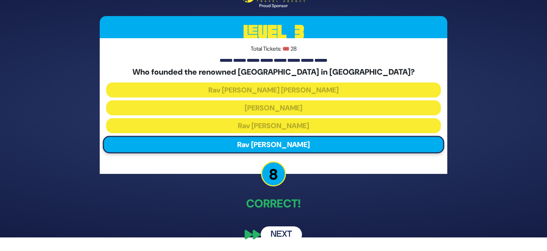
click at [287, 232] on button "Next" at bounding box center [281, 234] width 41 height 16
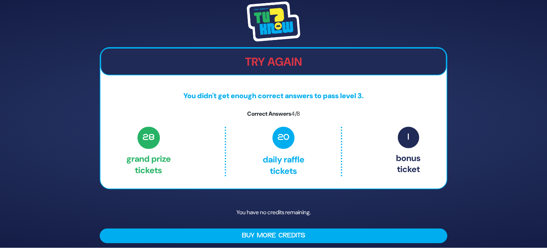
scroll to position [0, 0]
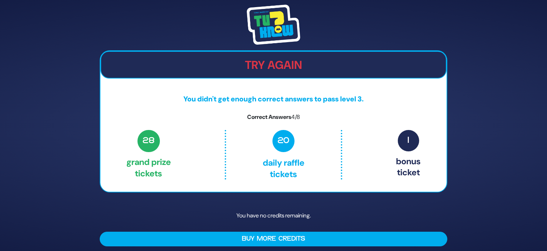
click at [516, 171] on div "Try Again You didn't get enough correct answers to pass level 3. Correct Answer…" at bounding box center [273, 125] width 547 height 251
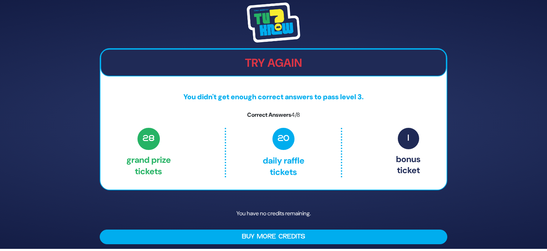
scroll to position [3, 0]
